Goal: Navigation & Orientation: Find specific page/section

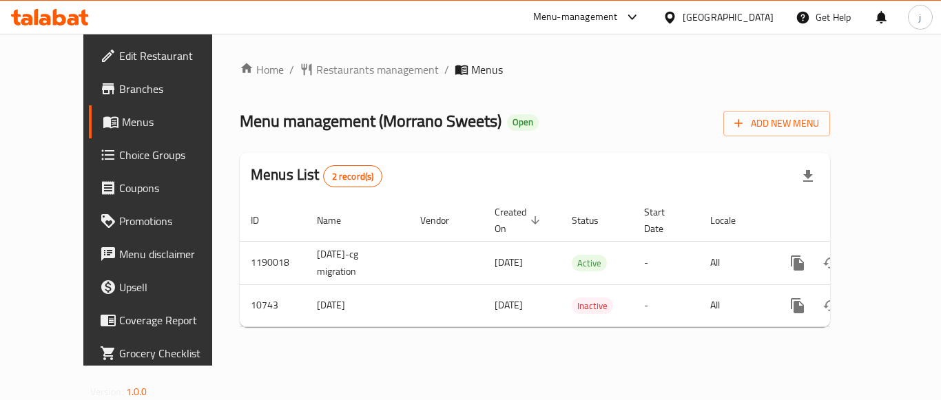
click at [641, 11] on icon at bounding box center [632, 17] width 17 height 17
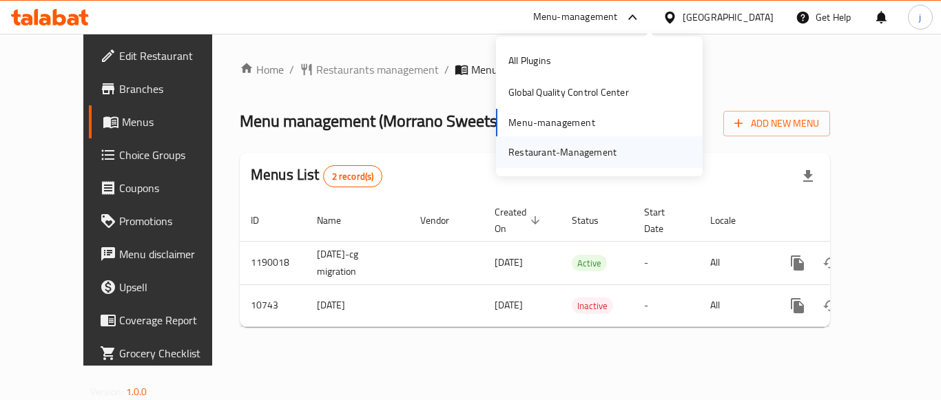
click at [581, 138] on div "Restaurant-Management" at bounding box center [562, 152] width 130 height 32
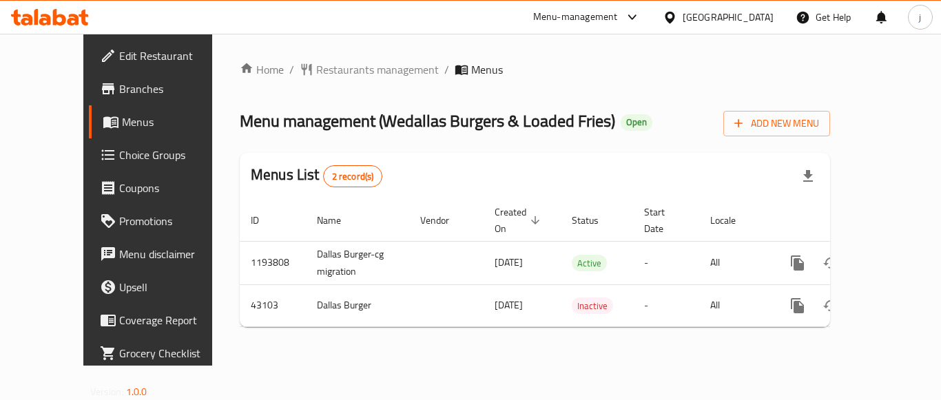
click at [747, 10] on div "[GEOGRAPHIC_DATA]" at bounding box center [728, 17] width 91 height 15
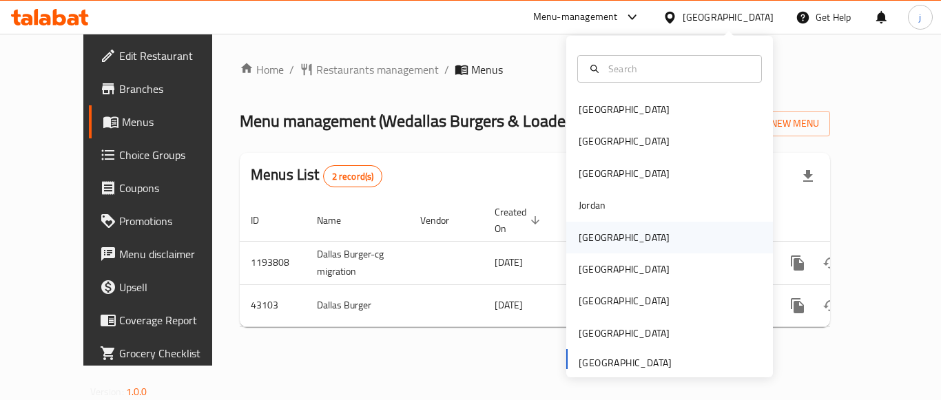
click at [581, 230] on div "[GEOGRAPHIC_DATA]" at bounding box center [624, 237] width 91 height 15
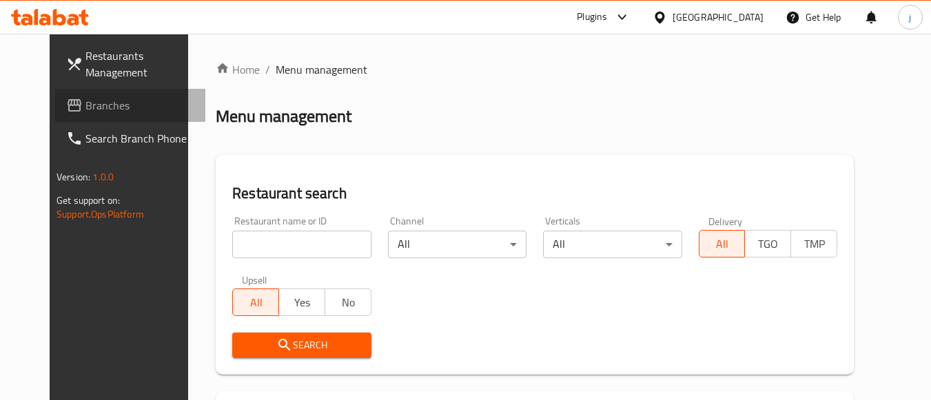
click at [85, 103] on span "Branches" at bounding box center [139, 105] width 109 height 17
click at [85, 106] on span "Branches" at bounding box center [139, 105] width 109 height 17
